Goal: Task Accomplishment & Management: Use online tool/utility

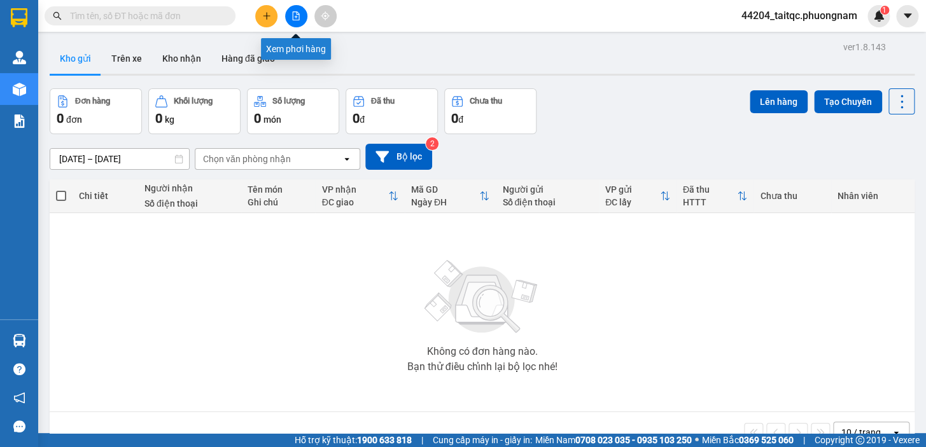
click at [293, 22] on button at bounding box center [296, 16] width 22 height 22
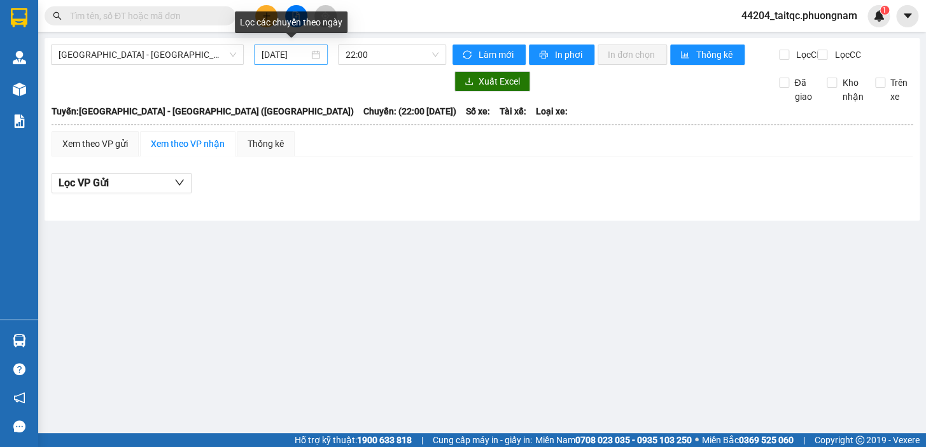
click at [288, 58] on input "[DATE]" at bounding box center [286, 55] width 48 height 14
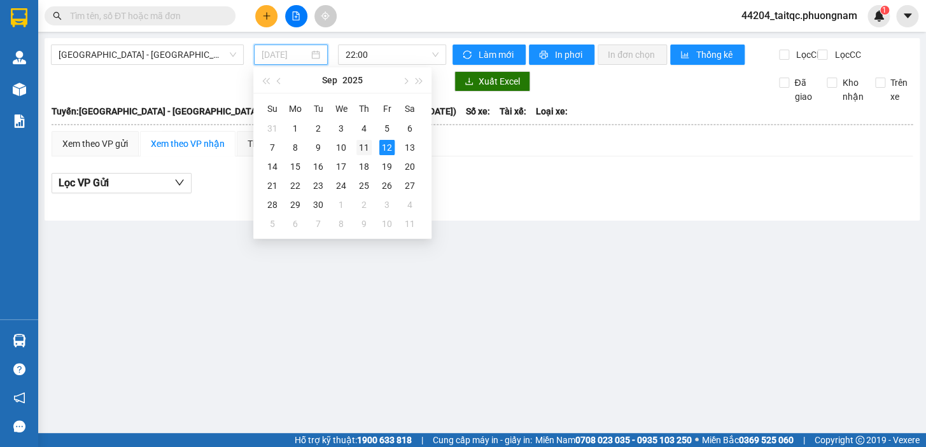
click at [363, 143] on div "11" at bounding box center [363, 147] width 15 height 15
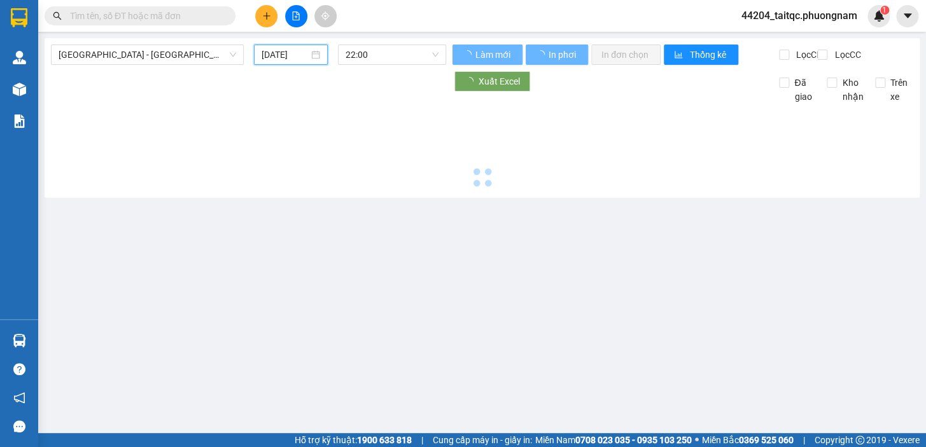
type input "[DATE]"
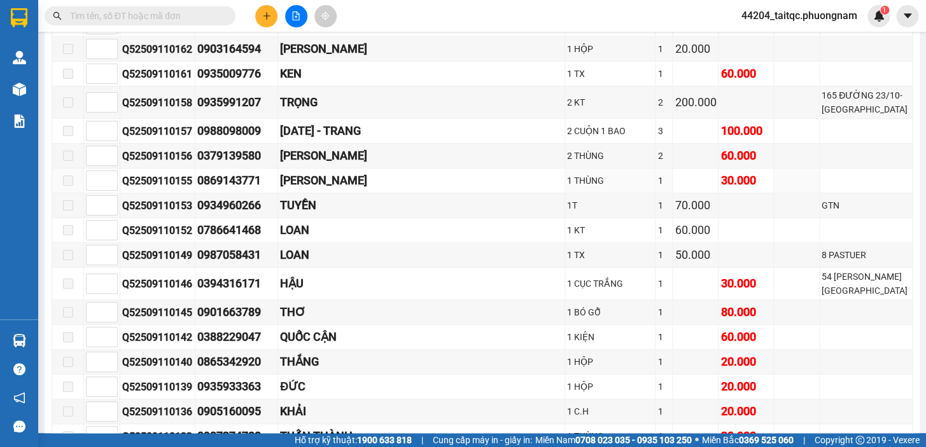
scroll to position [4049, 0]
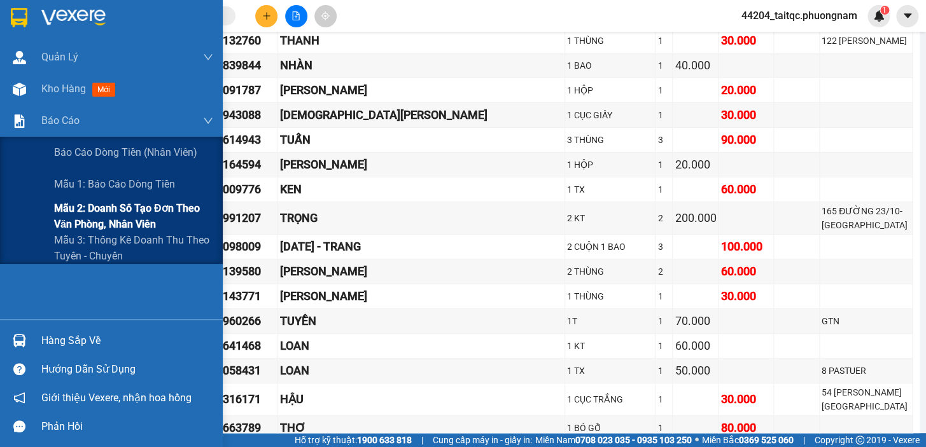
click at [89, 213] on span "Mẫu 2: Doanh số tạo đơn theo Văn phòng, nhân viên" at bounding box center [133, 216] width 159 height 32
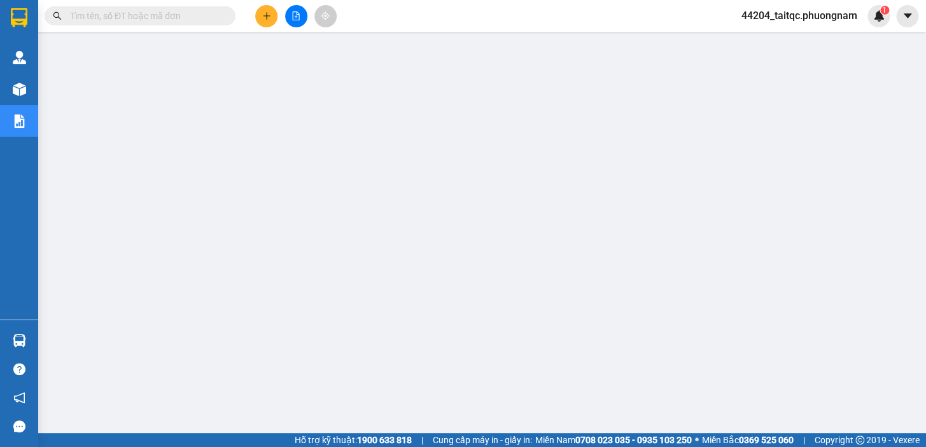
click at [296, 13] on icon "file-add" at bounding box center [296, 15] width 7 height 9
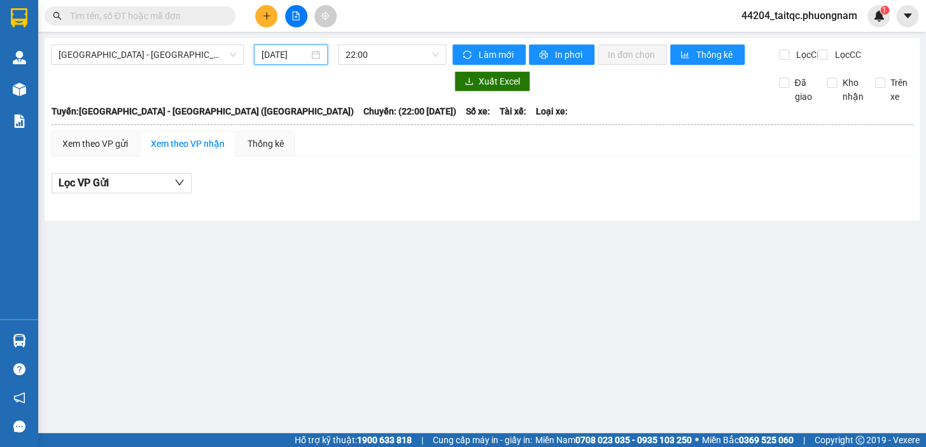
click at [297, 56] on input "12/09/2025" at bounding box center [286, 55] width 48 height 14
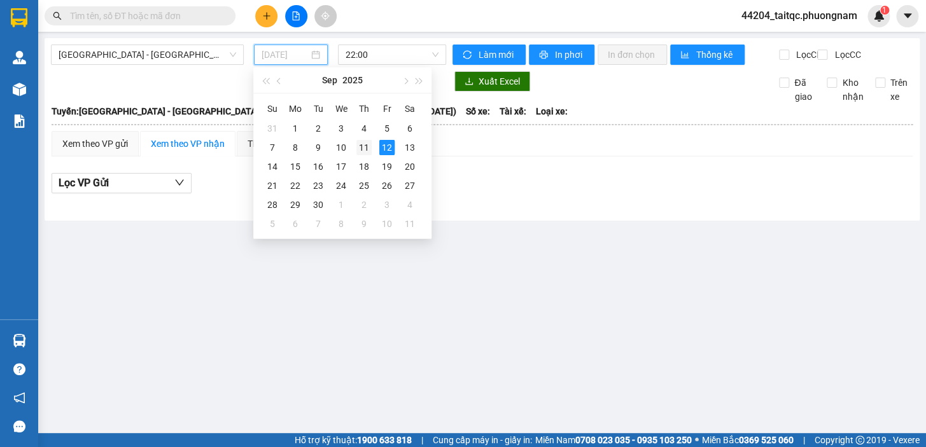
click at [363, 148] on div "11" at bounding box center [363, 147] width 15 height 15
type input "11/09/2025"
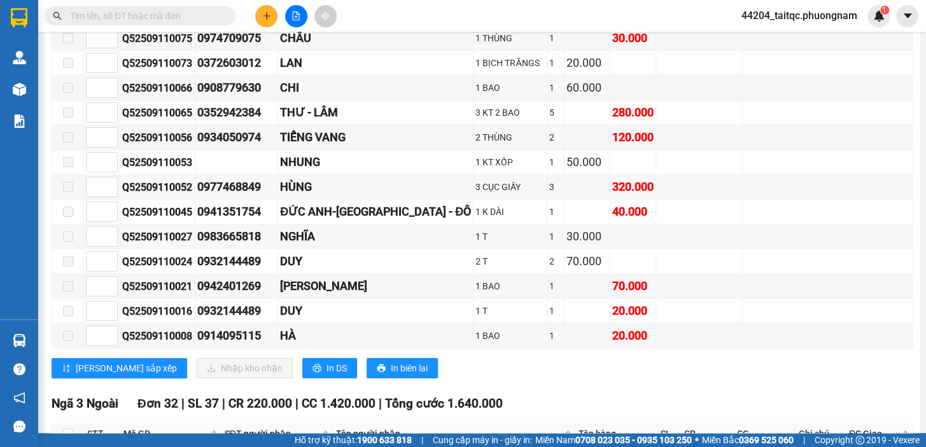
scroll to position [7579, 0]
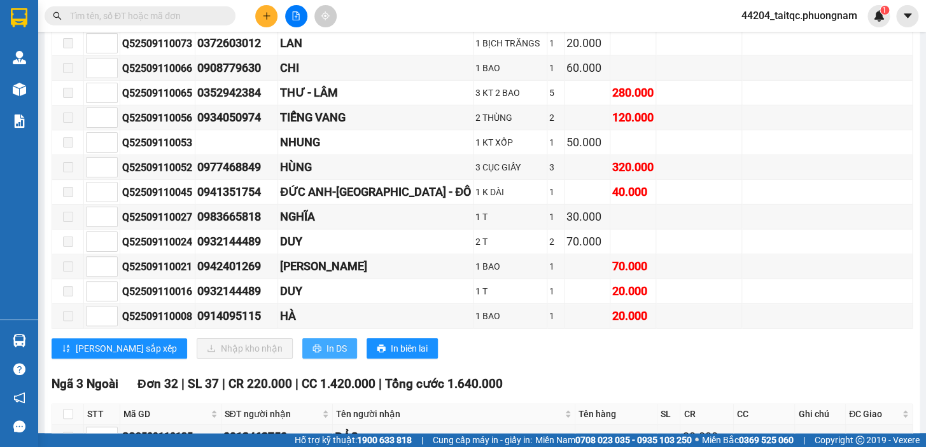
click at [302, 339] on button "In DS" at bounding box center [329, 349] width 55 height 20
